Goal: Task Accomplishment & Management: Manage account settings

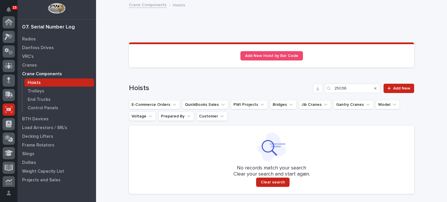
scroll to position [87, 0]
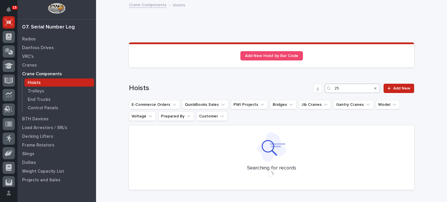
type input "2"
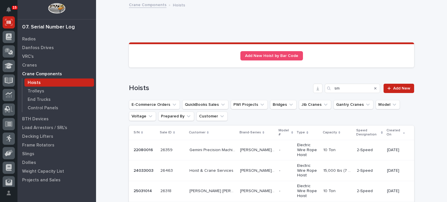
type input "s"
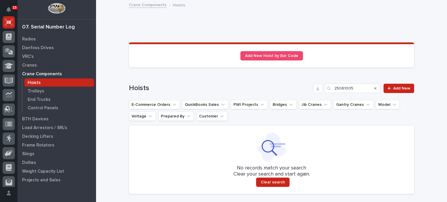
type input "25061005"
click at [37, 89] on p "Trolleys" at bounding box center [36, 91] width 17 height 5
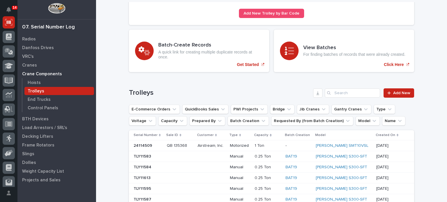
scroll to position [47, 0]
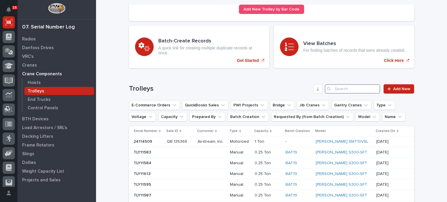
click at [351, 86] on input "Search" at bounding box center [352, 88] width 55 height 9
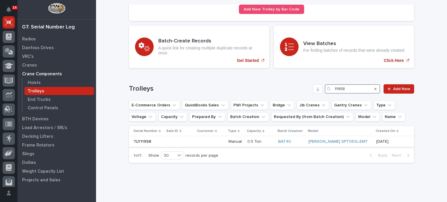
type input "11958"
click at [213, 142] on p at bounding box center [211, 141] width 26 height 5
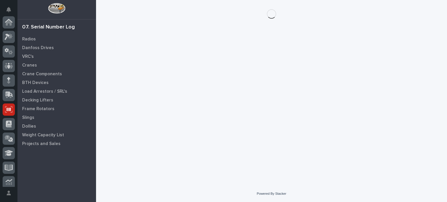
scroll to position [87, 0]
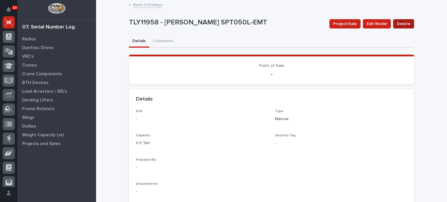
click at [404, 23] on span "Delete" at bounding box center [403, 23] width 13 height 7
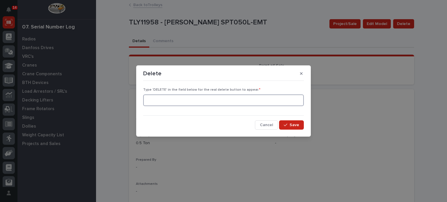
click at [282, 96] on input at bounding box center [223, 101] width 161 height 12
type input "DELETE"
click at [291, 124] on span "Save" at bounding box center [295, 125] width 10 height 5
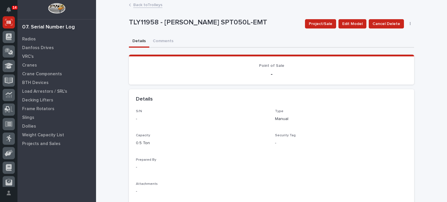
click at [407, 23] on button "button" at bounding box center [410, 24] width 8 height 4
click at [398, 33] on button "Delete" at bounding box center [392, 35] width 38 height 9
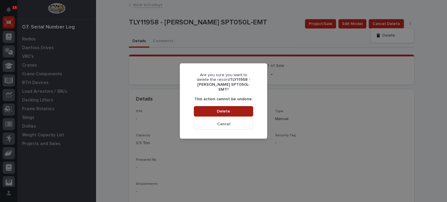
click at [238, 107] on button "Delete" at bounding box center [223, 111] width 59 height 10
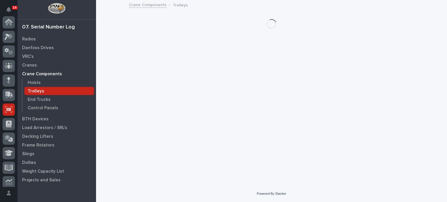
scroll to position [87, 0]
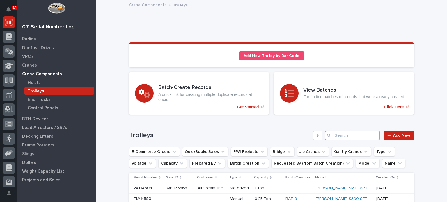
click at [342, 137] on input "Search" at bounding box center [352, 135] width 55 height 9
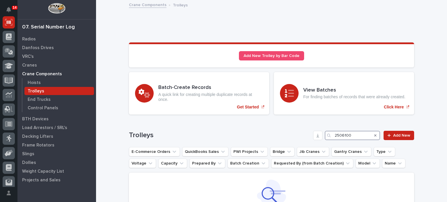
type input "25061005"
drag, startPoint x: 352, startPoint y: 135, endPoint x: 321, endPoint y: 132, distance: 31.8
click at [321, 132] on div "Trolleys 25061005 Add New" at bounding box center [271, 135] width 285 height 9
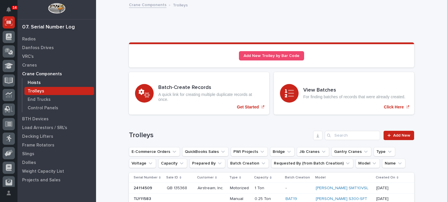
click at [43, 85] on div "Hoists" at bounding box center [59, 83] width 70 height 8
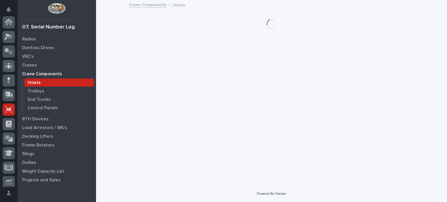
scroll to position [87, 0]
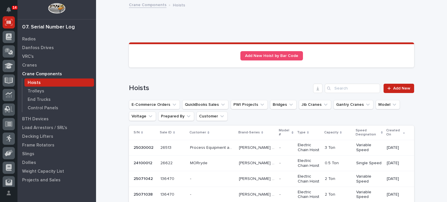
click at [359, 86] on input "Search" at bounding box center [352, 88] width 55 height 9
paste input "25061005"
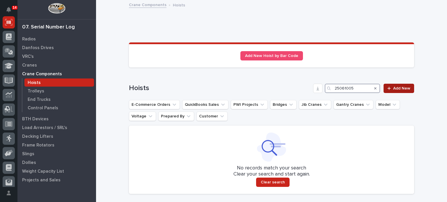
type input "25061005"
click at [390, 89] on div at bounding box center [391, 88] width 6 height 4
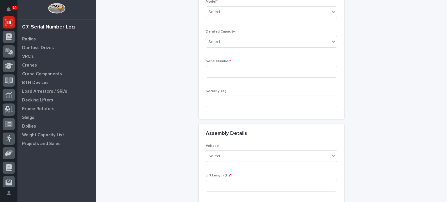
scroll to position [112, 0]
click at [271, 69] on input at bounding box center [272, 72] width 132 height 12
click at [217, 73] on input at bounding box center [272, 72] width 132 height 12
paste input "25061005"
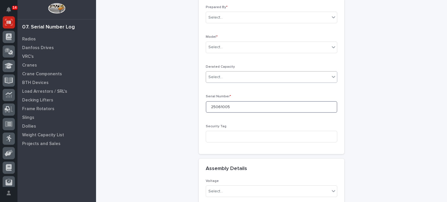
scroll to position [75, 0]
type input "25061005"
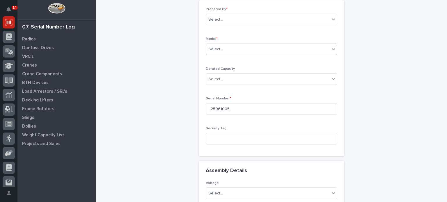
click at [217, 52] on div "Select..." at bounding box center [268, 50] width 124 height 10
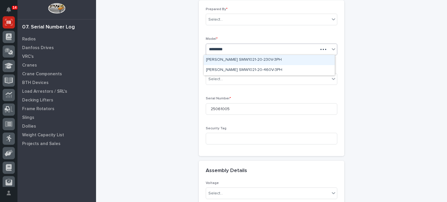
type input "**********"
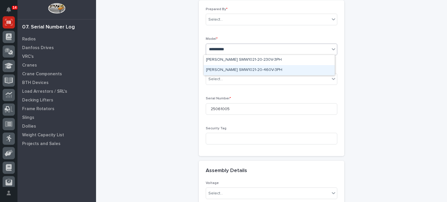
click at [267, 70] on div "Starke SMW1021-20-460V-3PH" at bounding box center [269, 70] width 131 height 10
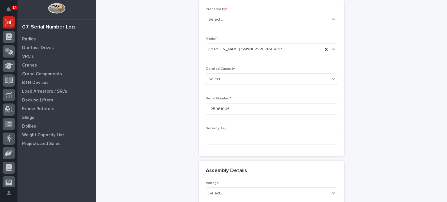
scroll to position [69, 0]
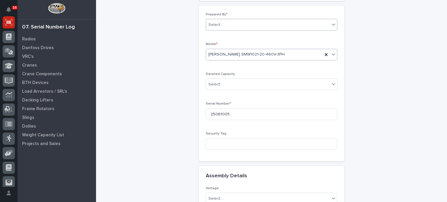
click at [264, 20] on div "Select..." at bounding box center [268, 25] width 124 height 10
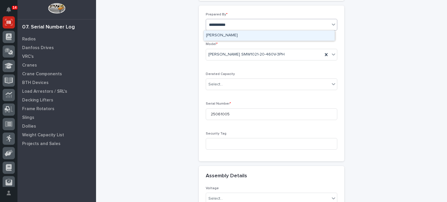
type input "**********"
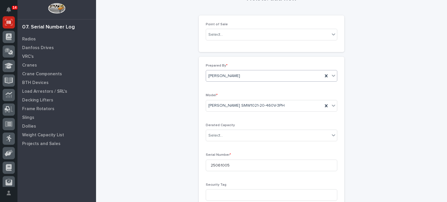
scroll to position [17, 0]
click at [251, 33] on div "Select..." at bounding box center [268, 36] width 124 height 10
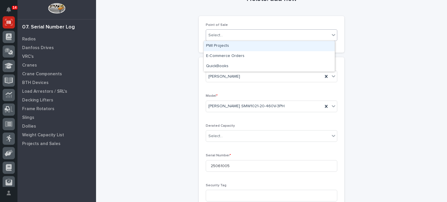
click at [230, 45] on div "PWI Projects" at bounding box center [269, 46] width 131 height 10
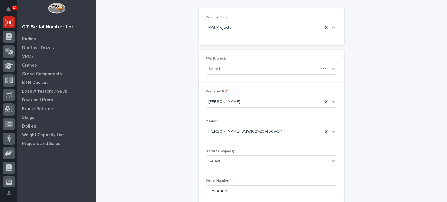
scroll to position [38, 0]
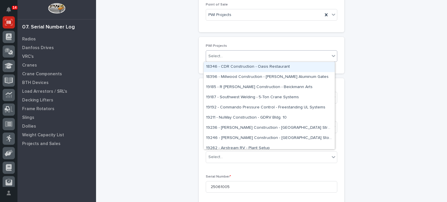
click at [227, 54] on div "Select..." at bounding box center [268, 57] width 124 height 10
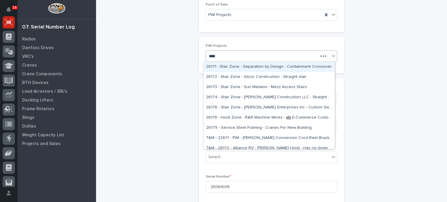
type input "*****"
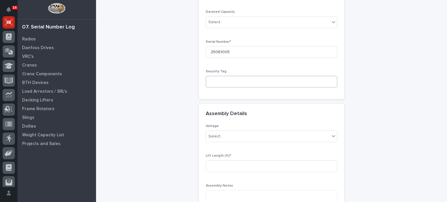
scroll to position [176, 0]
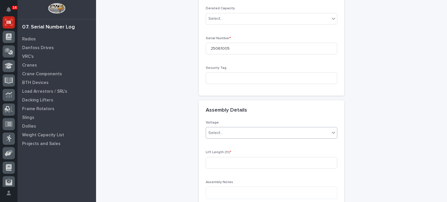
click at [235, 132] on div "Select..." at bounding box center [268, 133] width 124 height 10
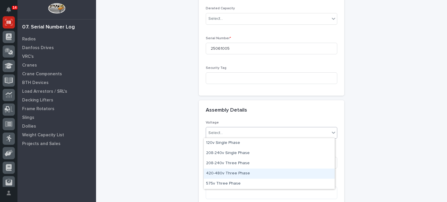
click at [214, 178] on div "420-480v Three Phase" at bounding box center [269, 174] width 131 height 10
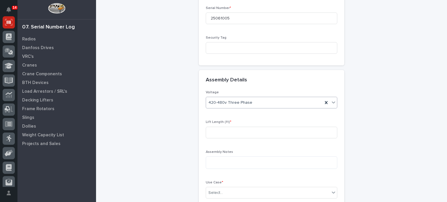
scroll to position [207, 0]
click at [233, 130] on input at bounding box center [272, 132] width 132 height 12
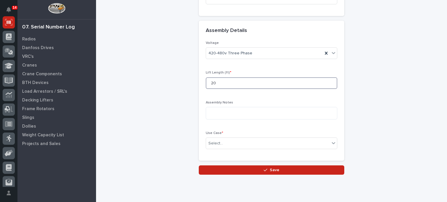
scroll to position [258, 0]
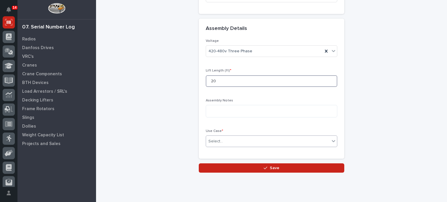
type input "20"
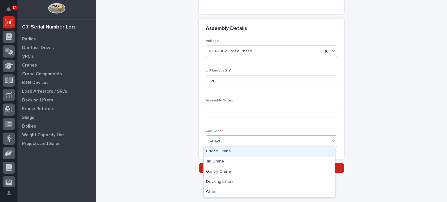
click at [231, 136] on div "Select..." at bounding box center [272, 142] width 132 height 12
click at [226, 155] on div "Bridge Crane" at bounding box center [269, 152] width 131 height 10
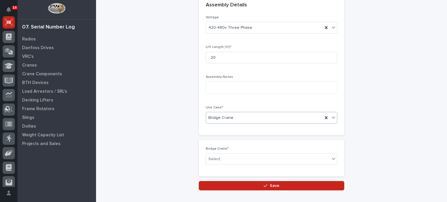
scroll to position [282, 0]
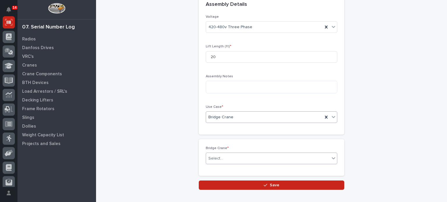
click at [226, 158] on div "Select..." at bounding box center [268, 159] width 124 height 10
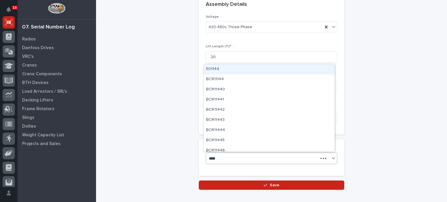
type input "*****"
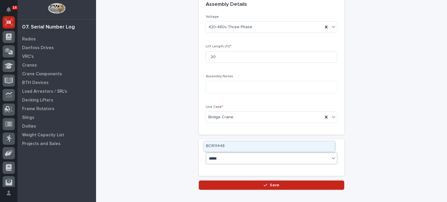
click at [224, 146] on div "BCR11448" at bounding box center [269, 146] width 131 height 10
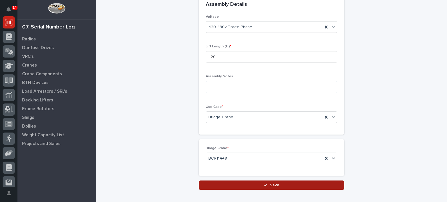
click at [263, 182] on button "Save" at bounding box center [272, 185] width 146 height 9
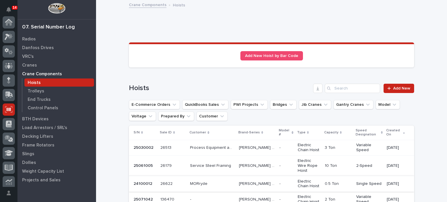
scroll to position [87, 0]
click at [220, 164] on p "Service Steel Framing" at bounding box center [211, 165] width 42 height 6
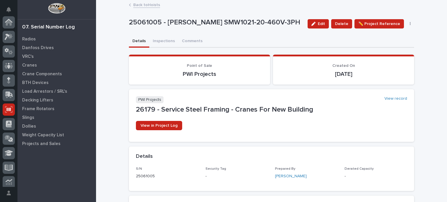
scroll to position [87, 0]
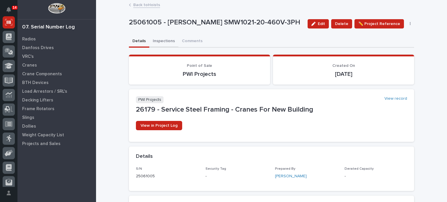
click at [160, 42] on button "Inspections" at bounding box center [163, 42] width 29 height 12
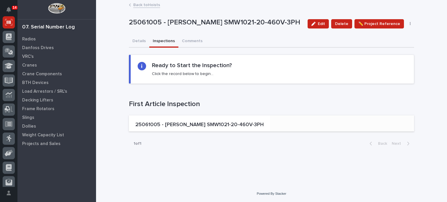
click at [163, 120] on div "25061005 - Starke SMW1021-20-460V-3PH" at bounding box center [199, 126] width 133 height 12
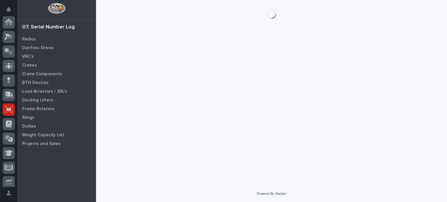
scroll to position [87, 0]
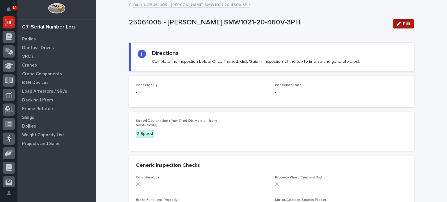
click at [405, 24] on span "Edit" at bounding box center [406, 23] width 7 height 5
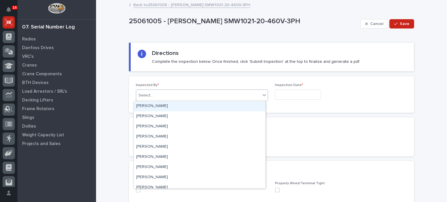
click at [214, 95] on div "Select..." at bounding box center [198, 96] width 124 height 10
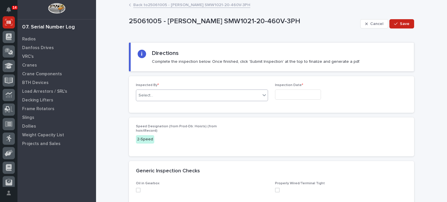
click at [214, 95] on div "Select..." at bounding box center [198, 96] width 124 height 10
type input "**********"
click at [292, 94] on input "text" at bounding box center [298, 95] width 46 height 10
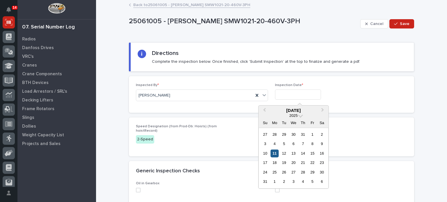
click at [277, 157] on div "11" at bounding box center [275, 154] width 8 height 8
type input "**********"
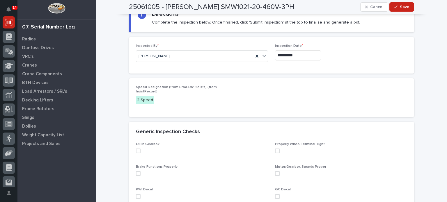
scroll to position [65, 0]
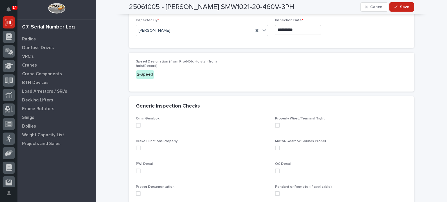
click at [137, 122] on div "Oil in Gearbox" at bounding box center [202, 125] width 132 height 16
click at [136, 127] on span at bounding box center [138, 125] width 5 height 5
click at [136, 148] on span at bounding box center [138, 148] width 5 height 5
click at [136, 172] on span at bounding box center [138, 171] width 5 height 5
click at [136, 192] on span at bounding box center [138, 194] width 5 height 5
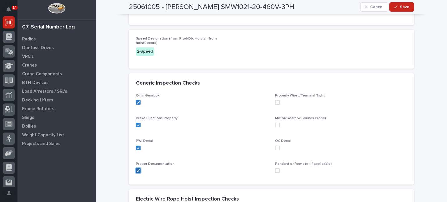
scroll to position [91, 0]
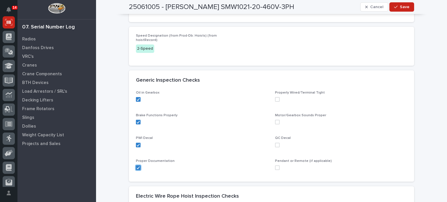
click at [275, 100] on span at bounding box center [277, 99] width 5 height 5
click at [275, 120] on span at bounding box center [277, 122] width 5 height 5
click at [276, 148] on div "QC Decal" at bounding box center [341, 144] width 132 height 16
click at [275, 144] on span at bounding box center [277, 145] width 5 height 5
click at [276, 167] on span at bounding box center [277, 168] width 5 height 5
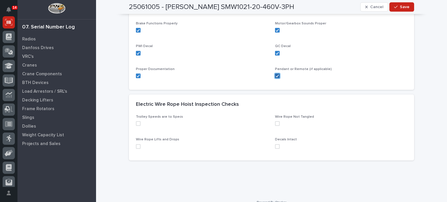
scroll to position [183, 0]
click at [133, 121] on div "Trolley Speeds are to Specs Wire Rope Not Tangled Wire Rope Lifts and Drops Dec…" at bounding box center [271, 138] width 285 height 46
click at [137, 121] on span at bounding box center [138, 123] width 5 height 5
click at [136, 145] on span at bounding box center [138, 146] width 5 height 5
click at [278, 123] on label at bounding box center [341, 123] width 132 height 5
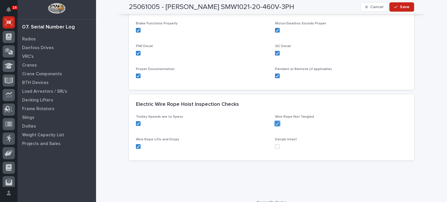
click at [277, 144] on span at bounding box center [277, 146] width 5 height 5
click at [277, 145] on div at bounding box center [277, 146] width 3 height 3
click at [277, 144] on span at bounding box center [277, 146] width 5 height 5
drag, startPoint x: 256, startPoint y: 173, endPoint x: 411, endPoint y: 165, distance: 155.1
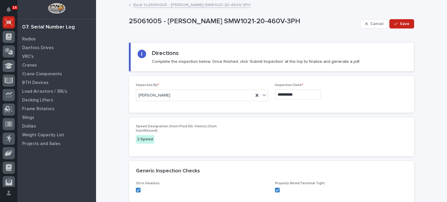
scroll to position [9, 0]
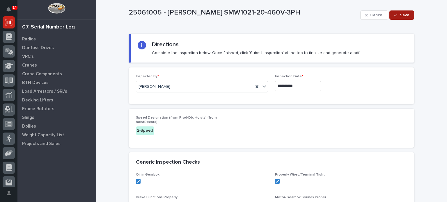
click at [402, 14] on span "Save" at bounding box center [405, 15] width 10 height 5
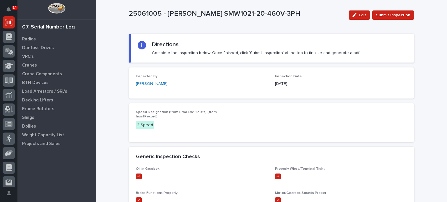
click at [402, 14] on span "Submit Inspection" at bounding box center [393, 15] width 34 height 7
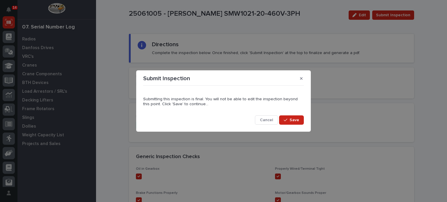
click at [288, 125] on div "Submitting this inspection is final. You will not be able to edit the inspectio…" at bounding box center [224, 107] width 164 height 40
click at [290, 120] on div "button" at bounding box center [287, 120] width 6 height 4
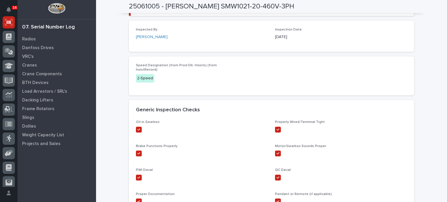
scroll to position [0, 0]
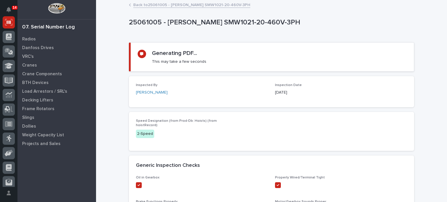
click at [127, 3] on div "Back to 25061005 - Starke SMW1021-20-460V-3PH" at bounding box center [271, 5] width 291 height 8
click at [144, 22] on p "25061005 - Starke SMW1021-20-460V-3PH" at bounding box center [270, 22] width 283 height 8
click at [151, 6] on link "Back to 25061005 - Starke SMW1021-20-460V-3PH" at bounding box center [191, 4] width 117 height 7
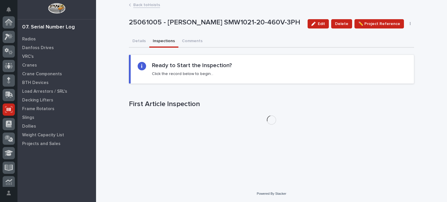
scroll to position [87, 0]
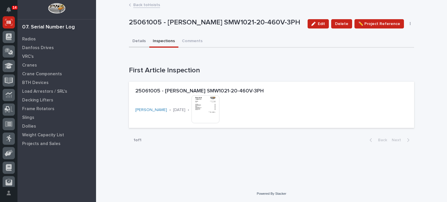
click at [139, 45] on button "Details" at bounding box center [139, 42] width 20 height 12
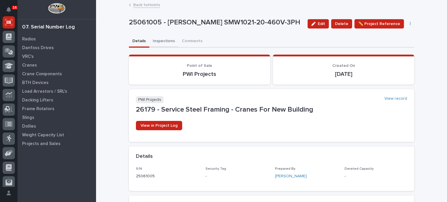
click at [159, 41] on button "Inspections" at bounding box center [163, 42] width 29 height 12
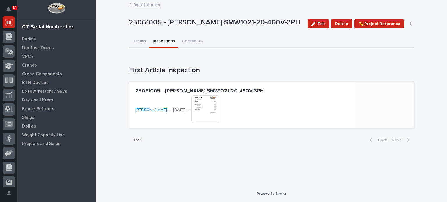
click at [154, 99] on div "25061005 - Starke SMW1021-20-460V-3PH Brock Miller • 08/11/2025 • This file can…" at bounding box center [242, 107] width 218 height 43
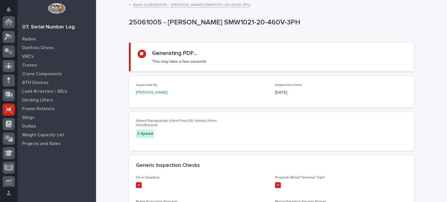
scroll to position [87, 0]
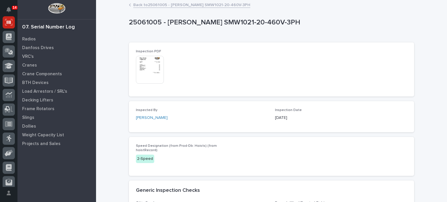
click at [153, 66] on img at bounding box center [150, 70] width 28 height 28
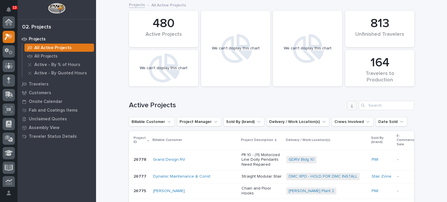
scroll to position [15, 0]
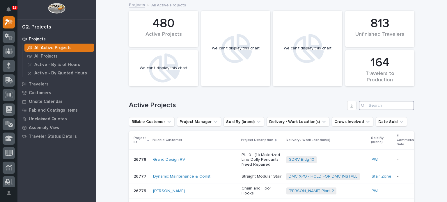
click at [370, 105] on input "Search" at bounding box center [386, 105] width 55 height 9
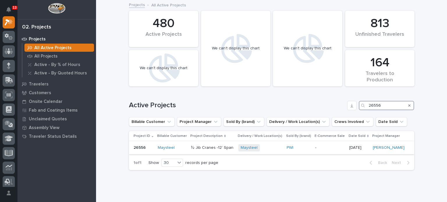
type input "26556"
click at [207, 148] on p "½ Jib Cranes -12' Span" at bounding box center [212, 148] width 43 height 5
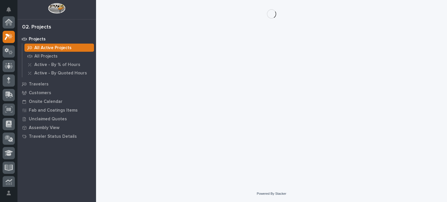
scroll to position [15, 0]
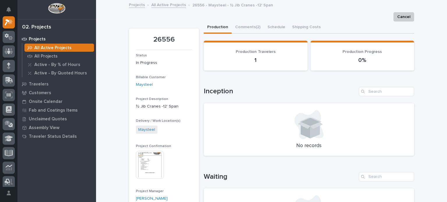
click at [150, 162] on img at bounding box center [150, 165] width 28 height 28
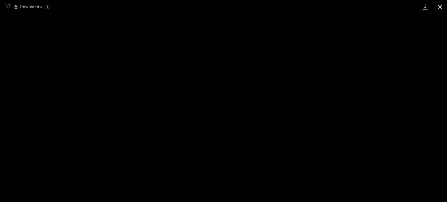
click at [440, 6] on button "Close gallery" at bounding box center [440, 7] width 15 height 14
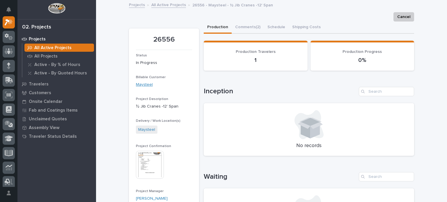
click at [147, 84] on link "Maysteel" at bounding box center [144, 85] width 17 height 6
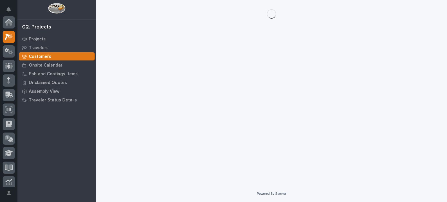
scroll to position [15, 0]
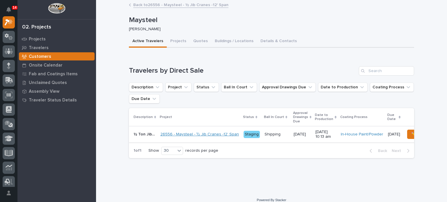
click at [219, 132] on link "26556 - Maysteel - ½ Jib Cranes -12' Span" at bounding box center [199, 134] width 79 height 5
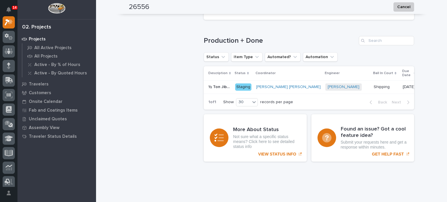
scroll to position [406, 0]
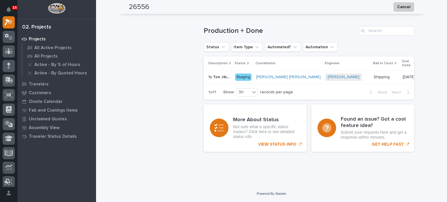
click at [324, 72] on td "[PERSON_NAME] + 0" at bounding box center [347, 77] width 48 height 13
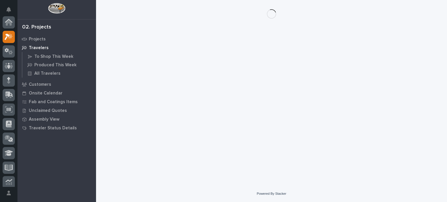
scroll to position [15, 0]
